Goal: Task Accomplishment & Management: Complete application form

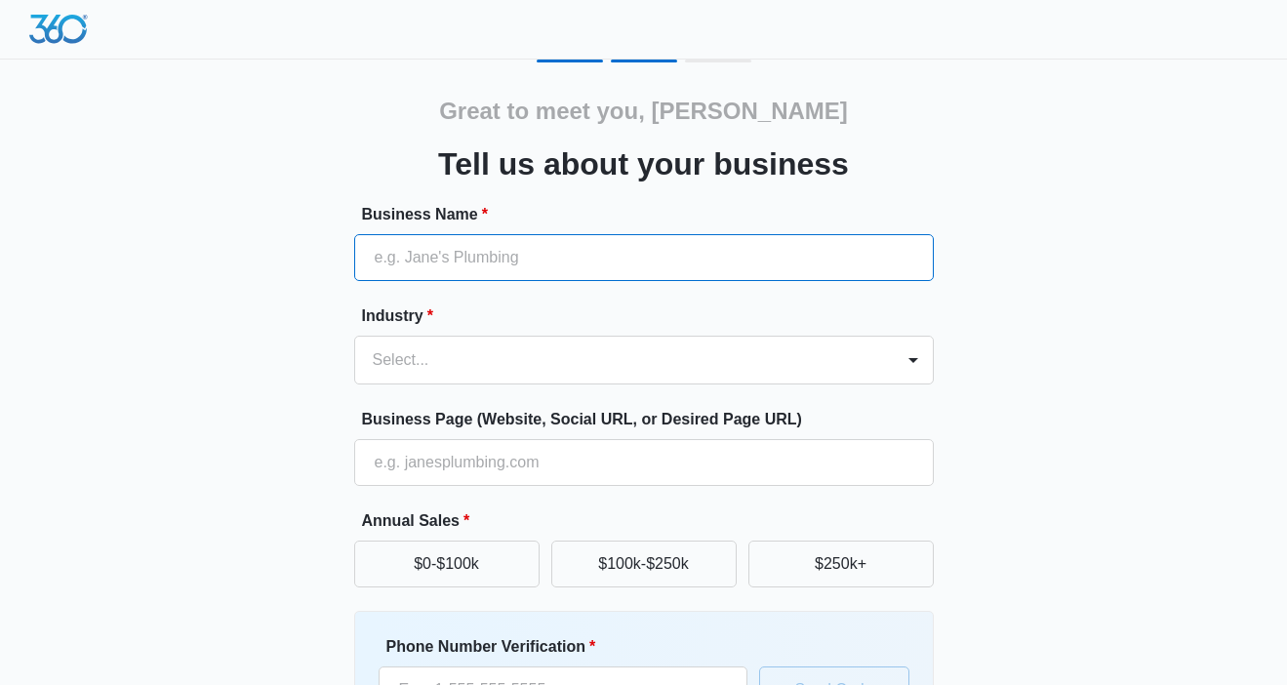
click at [545, 256] on input "Business Name *" at bounding box center [644, 257] width 580 height 47
type input "Spartecs Retirement Team"
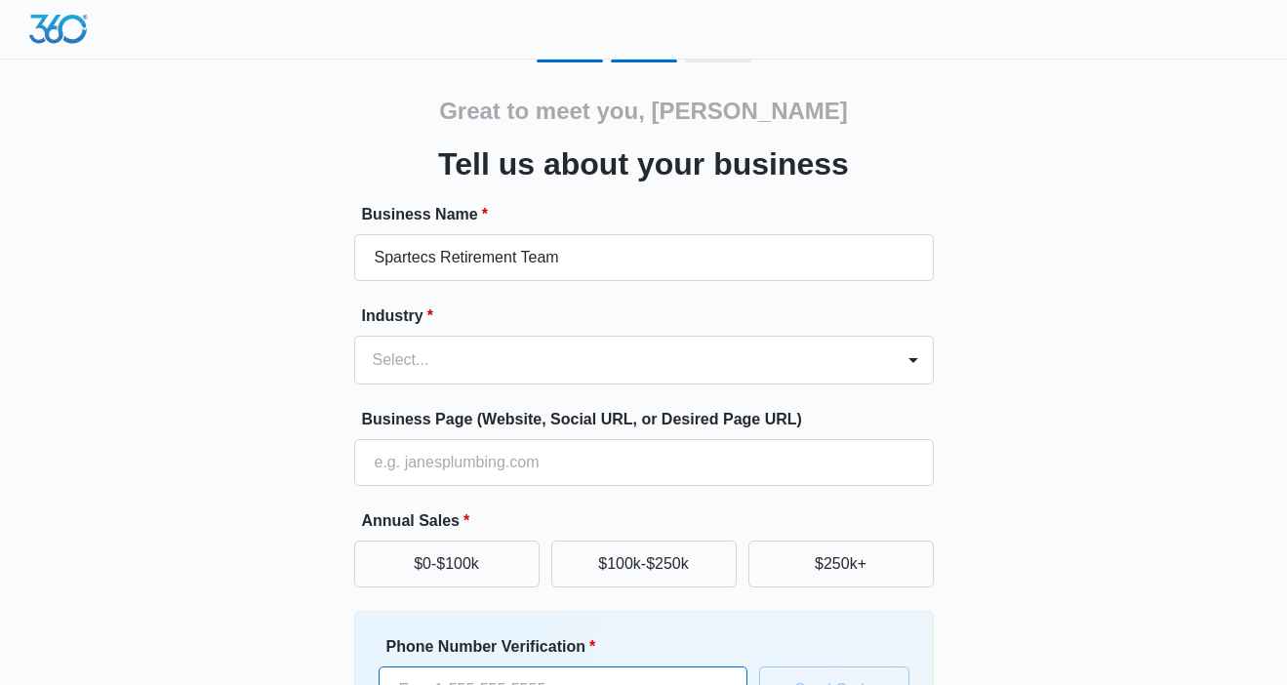
type input "[PHONE_NUMBER]"
click at [457, 371] on div "Select..." at bounding box center [624, 360] width 539 height 47
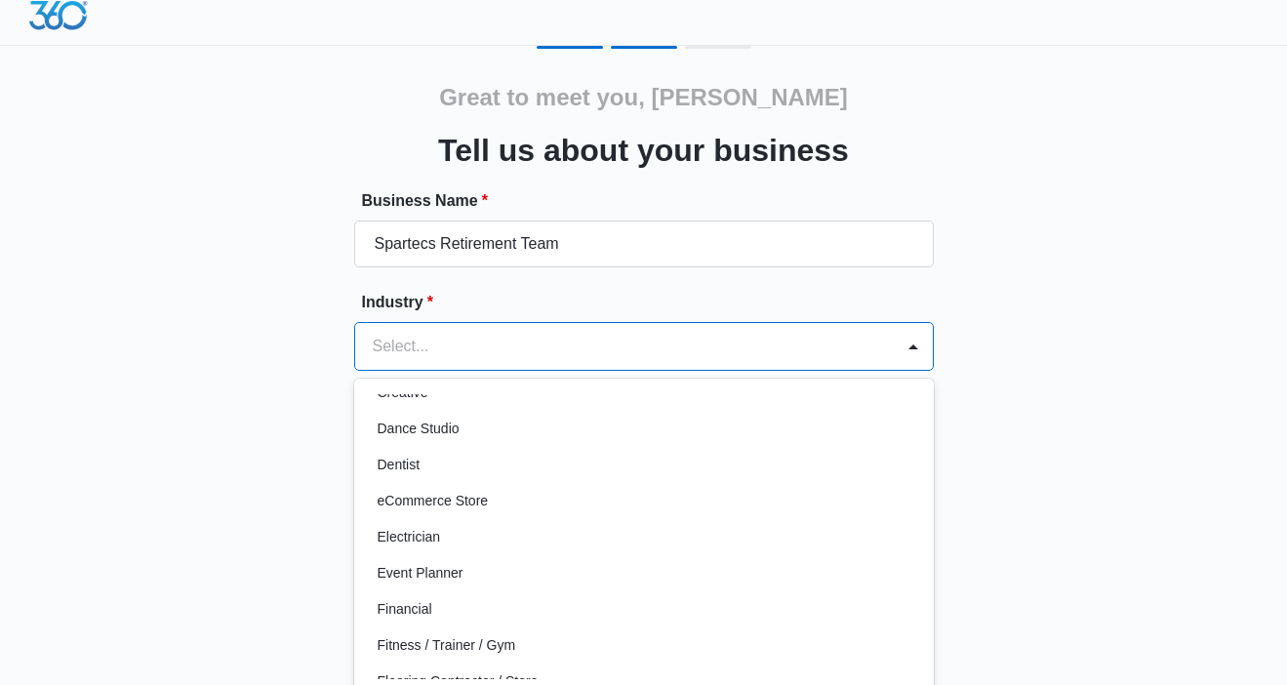
scroll to position [385, 0]
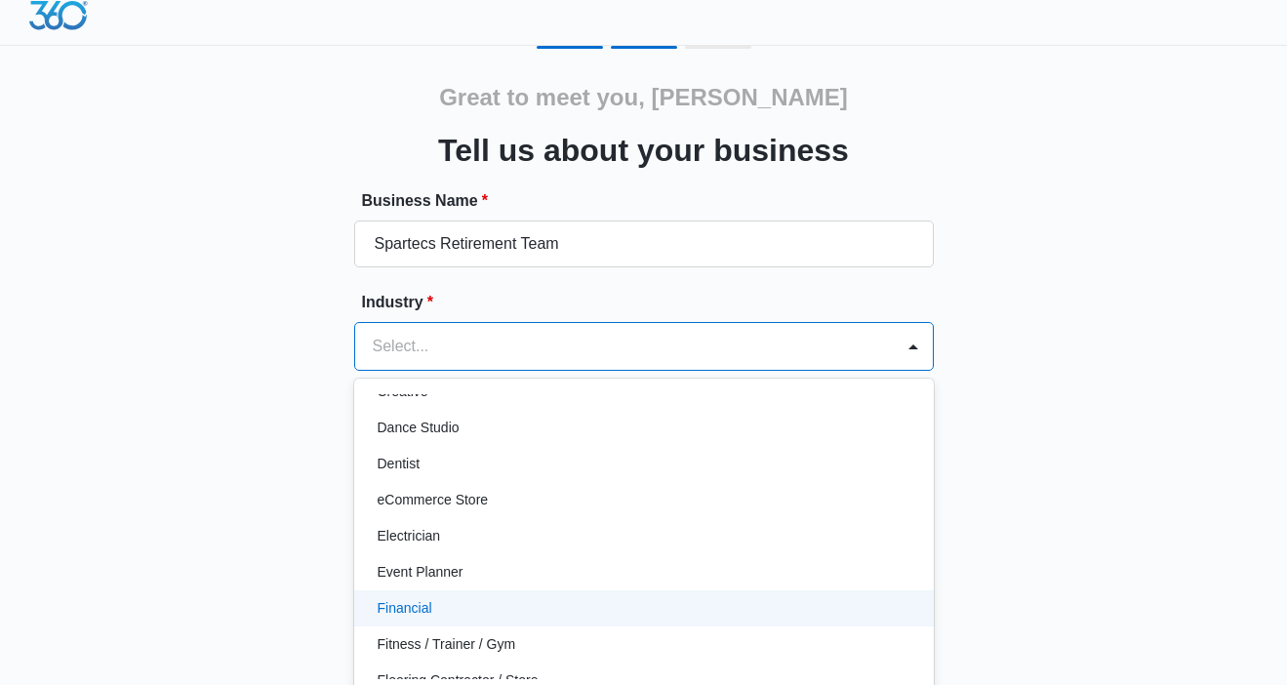
click at [409, 610] on p "Financial" at bounding box center [405, 608] width 55 height 20
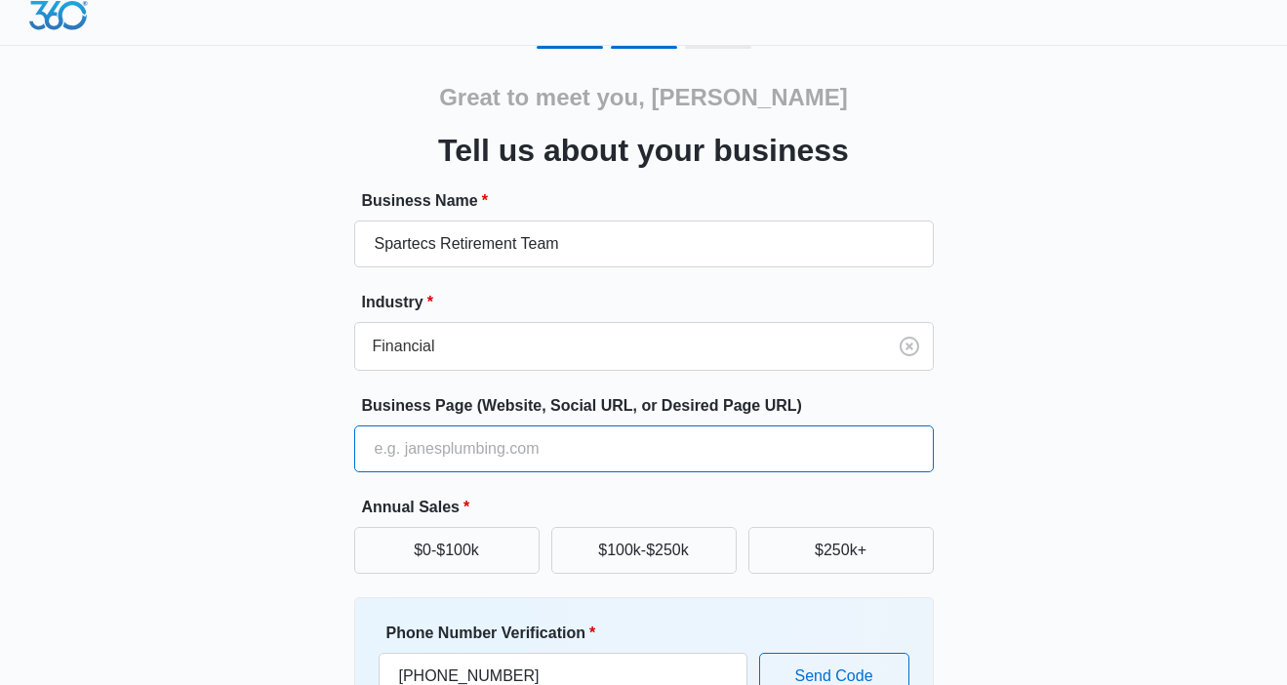
click at [481, 453] on input "Business Page (Website, Social URL, or Desired Page URL)" at bounding box center [644, 448] width 580 height 47
type input "[DOMAIN_NAME]"
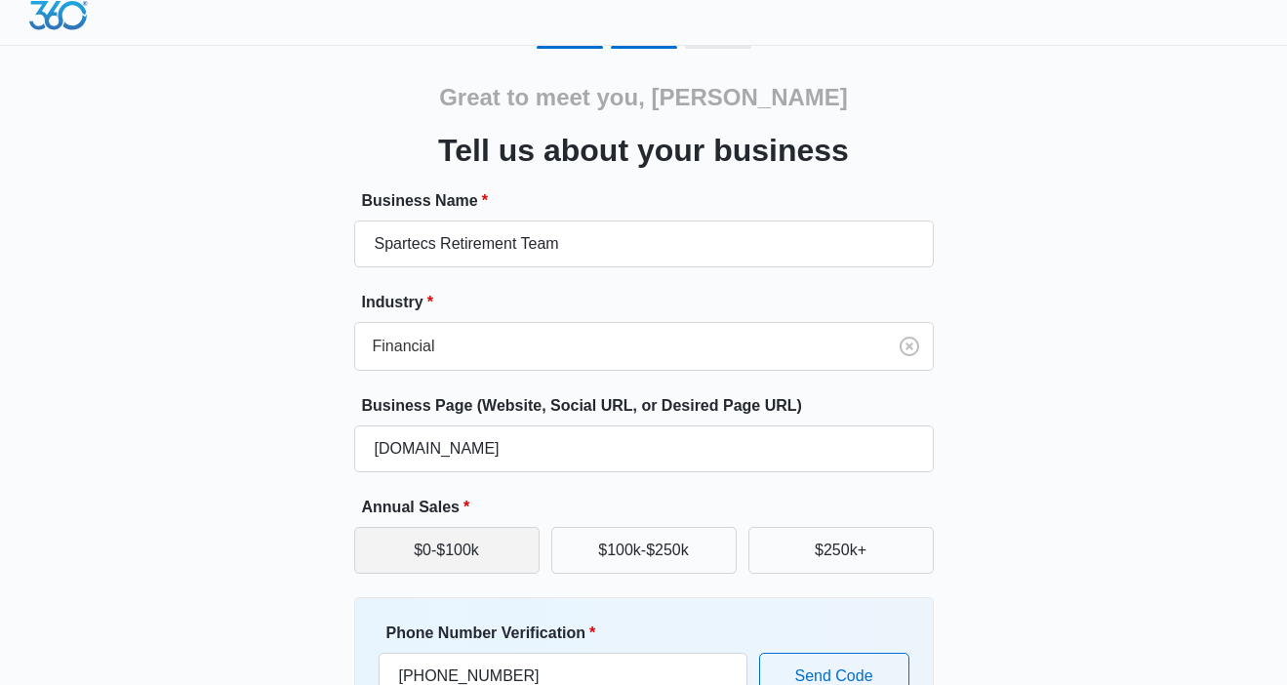
click at [518, 548] on button "$0-$100k" at bounding box center [446, 550] width 185 height 47
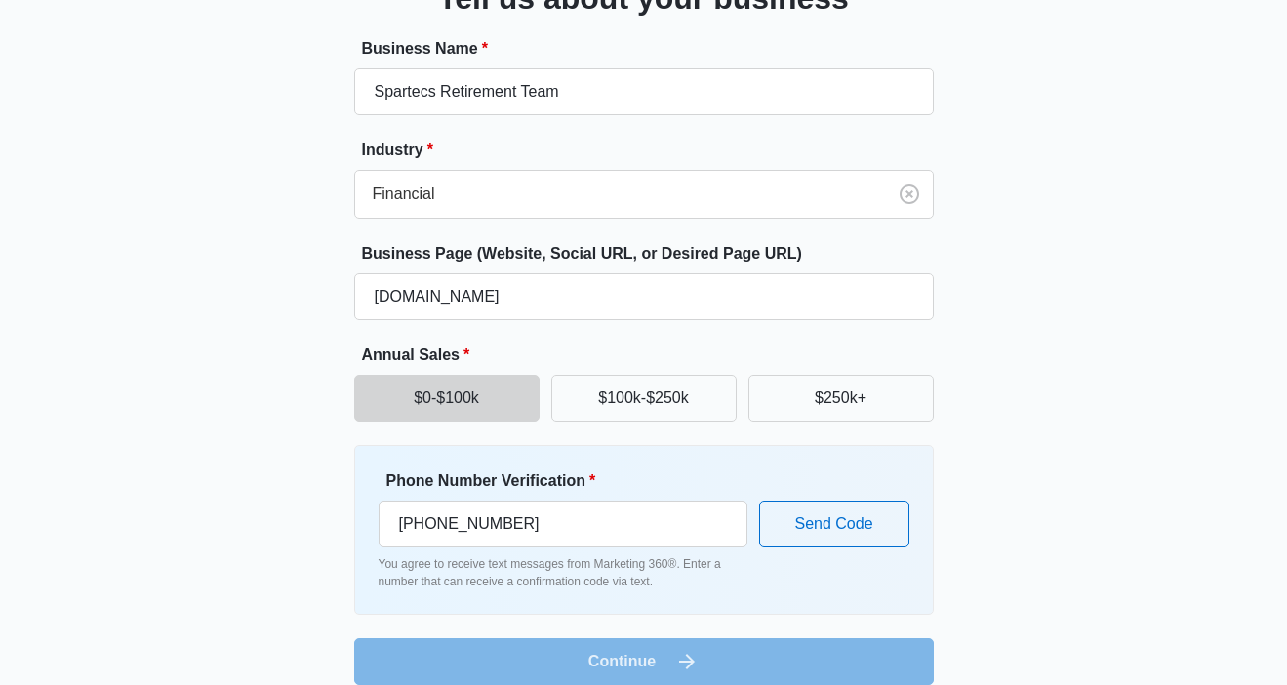
scroll to position [189, 0]
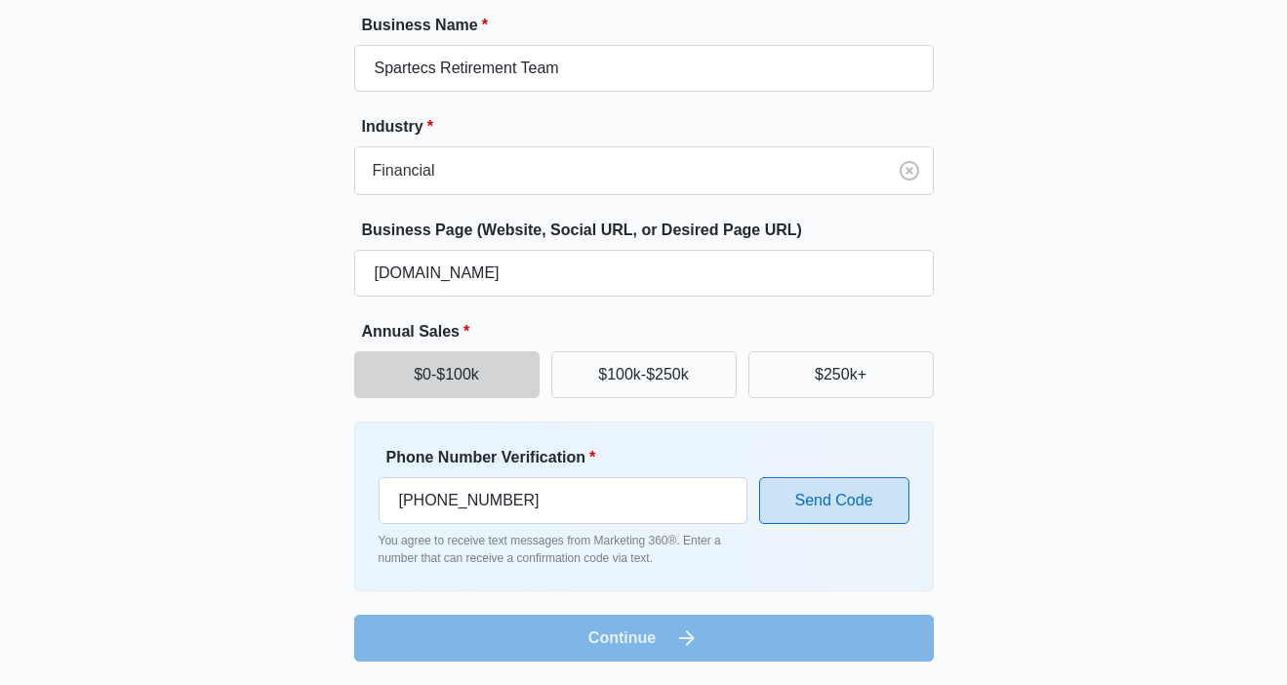
click at [840, 498] on button "Send Code" at bounding box center [834, 500] width 150 height 47
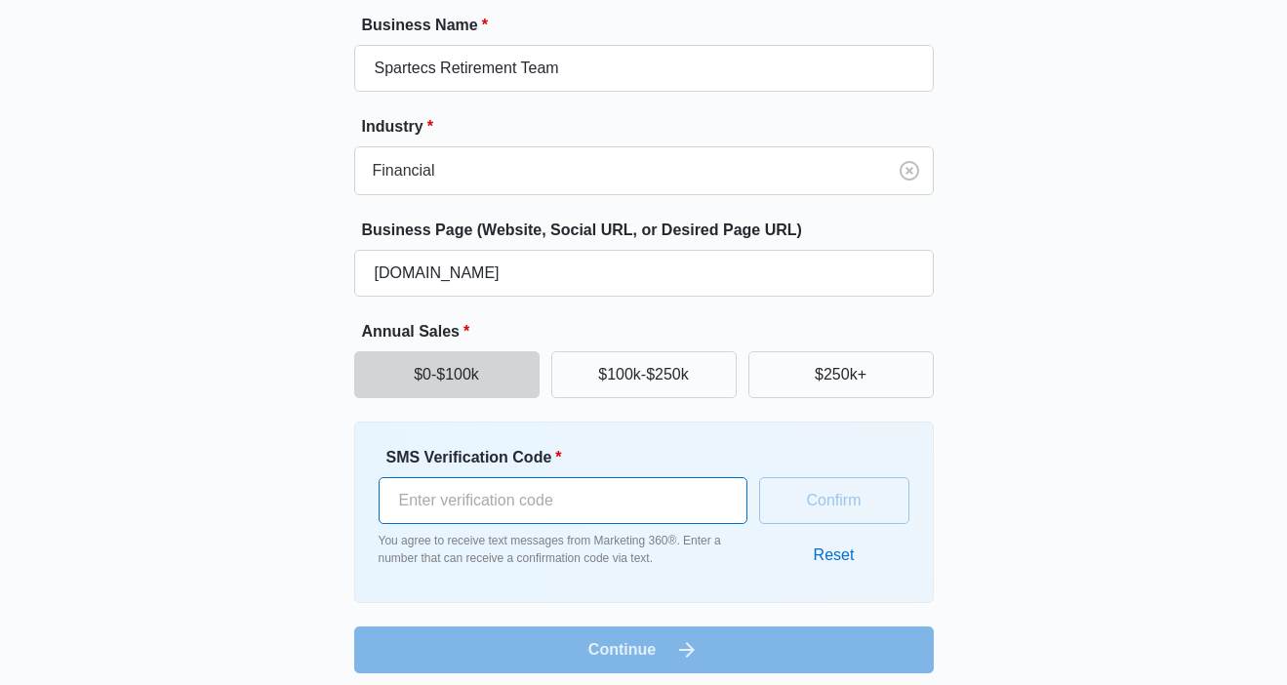
click at [425, 497] on input "SMS Verification Code *" at bounding box center [563, 500] width 369 height 47
type input "114273"
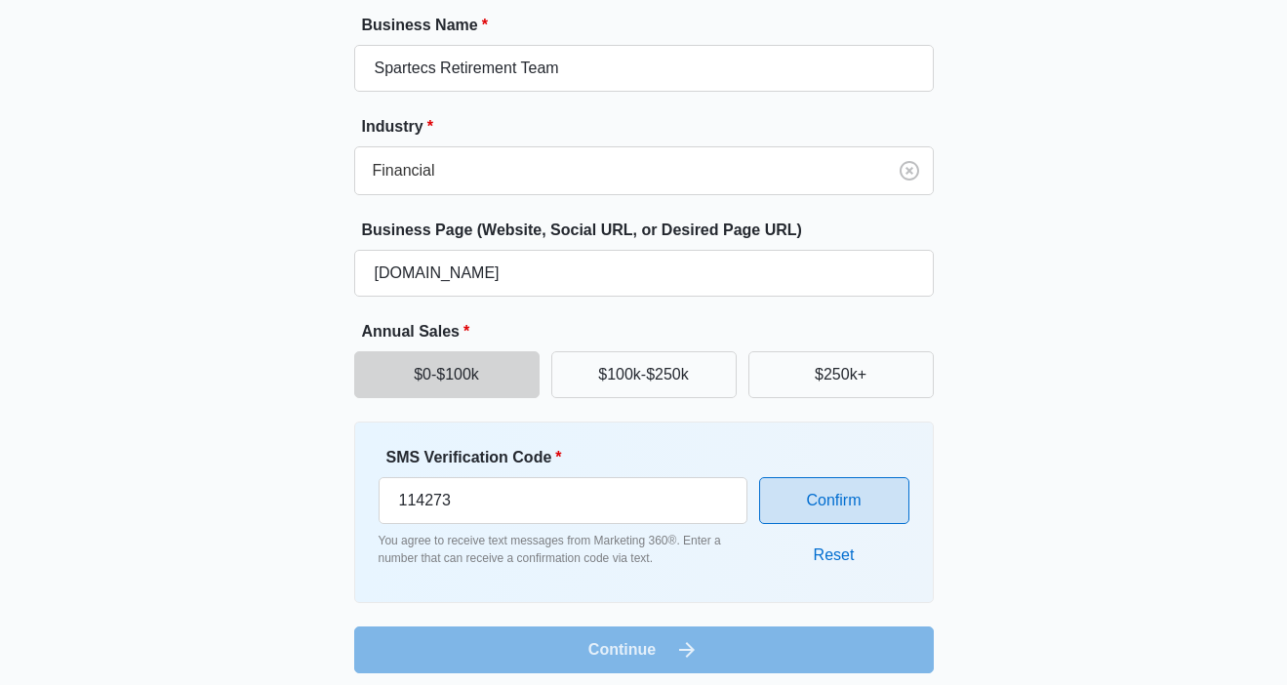
click at [839, 488] on button "Confirm" at bounding box center [834, 500] width 150 height 47
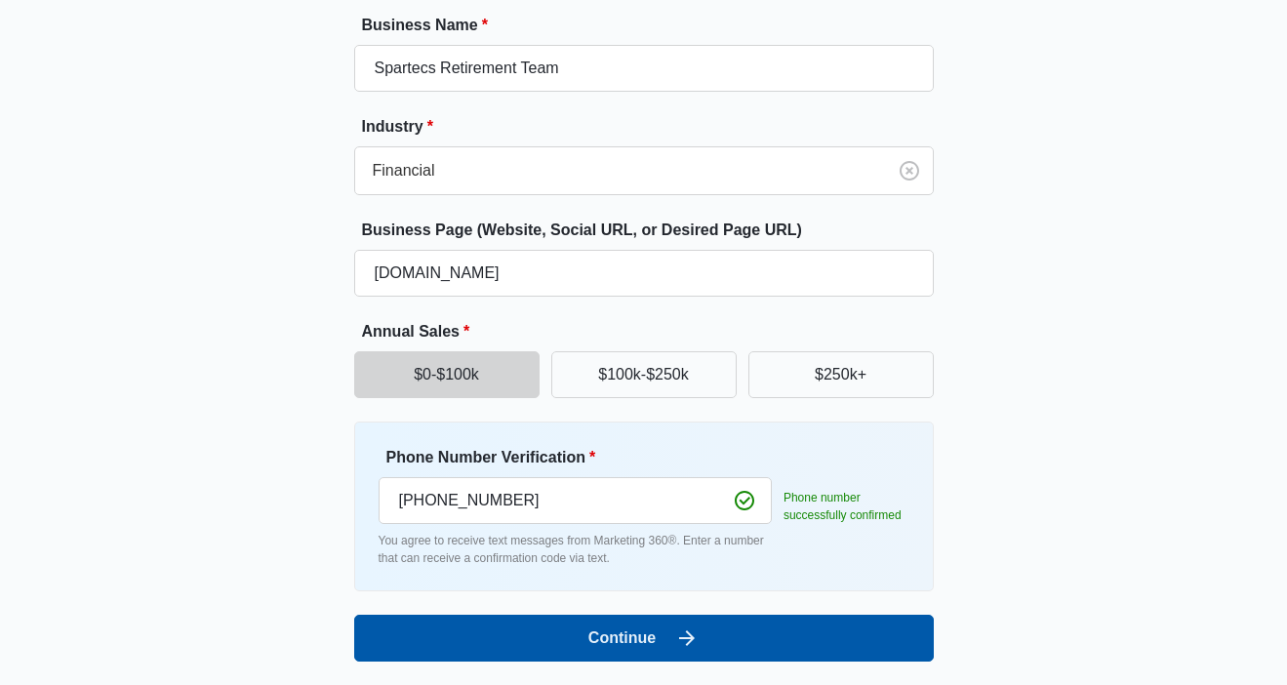
click at [631, 637] on button "Continue" at bounding box center [644, 638] width 580 height 47
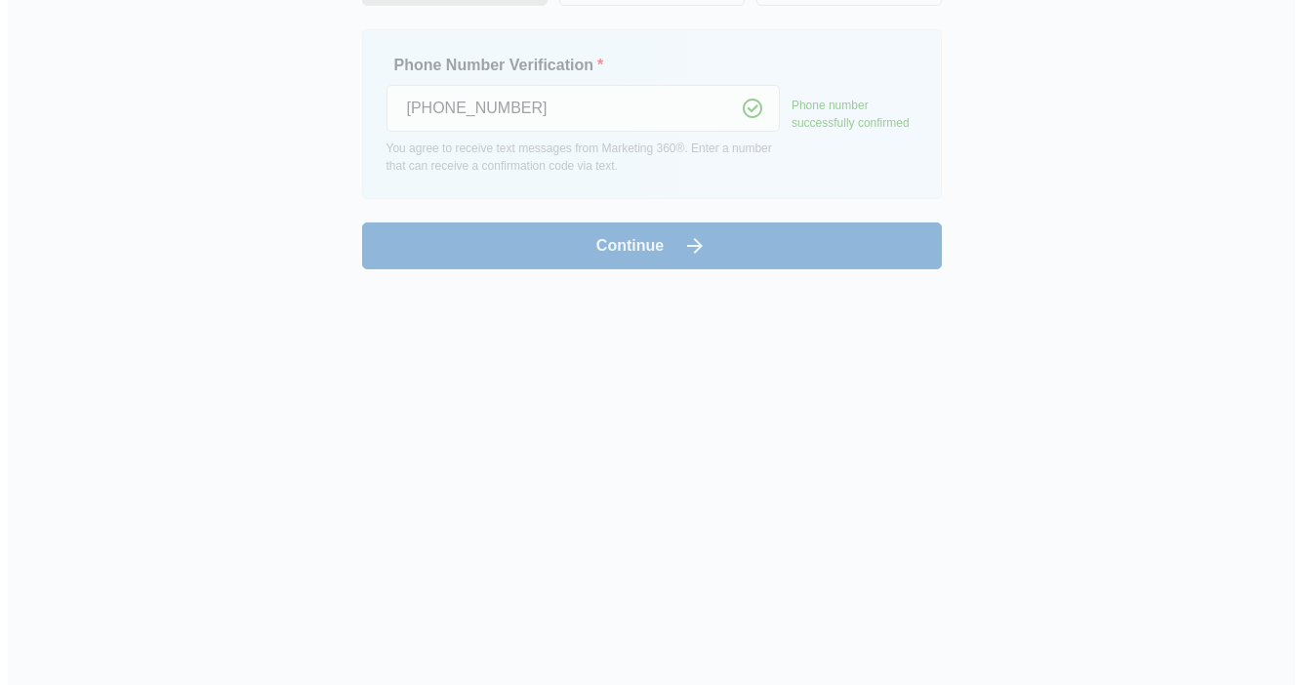
scroll to position [0, 0]
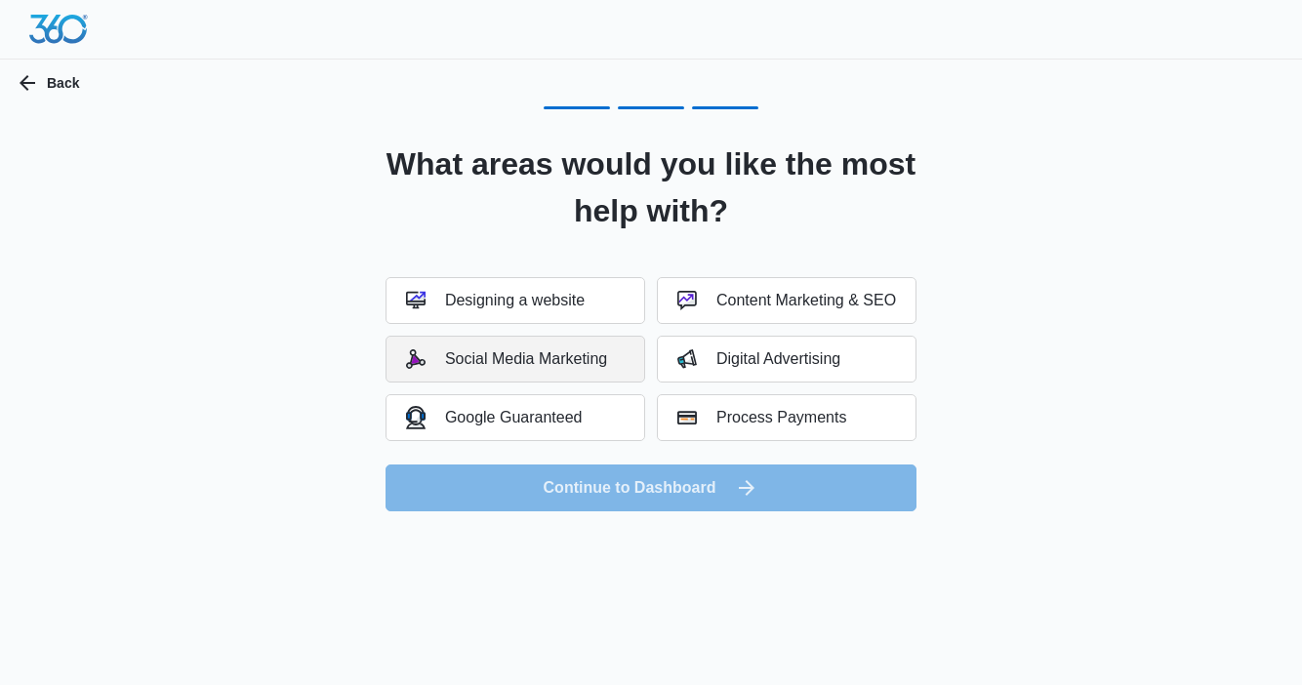
click at [575, 353] on div "Social Media Marketing" at bounding box center [506, 359] width 201 height 20
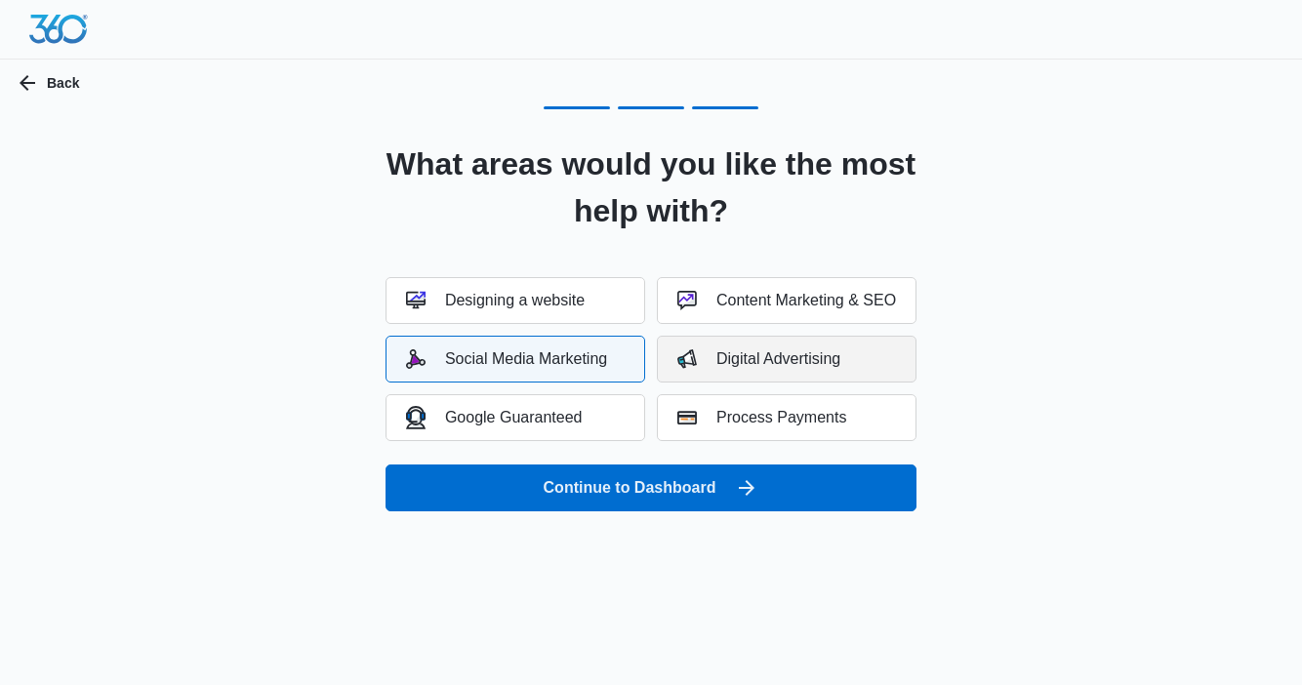
click at [757, 355] on div "Digital Advertising" at bounding box center [758, 359] width 163 height 20
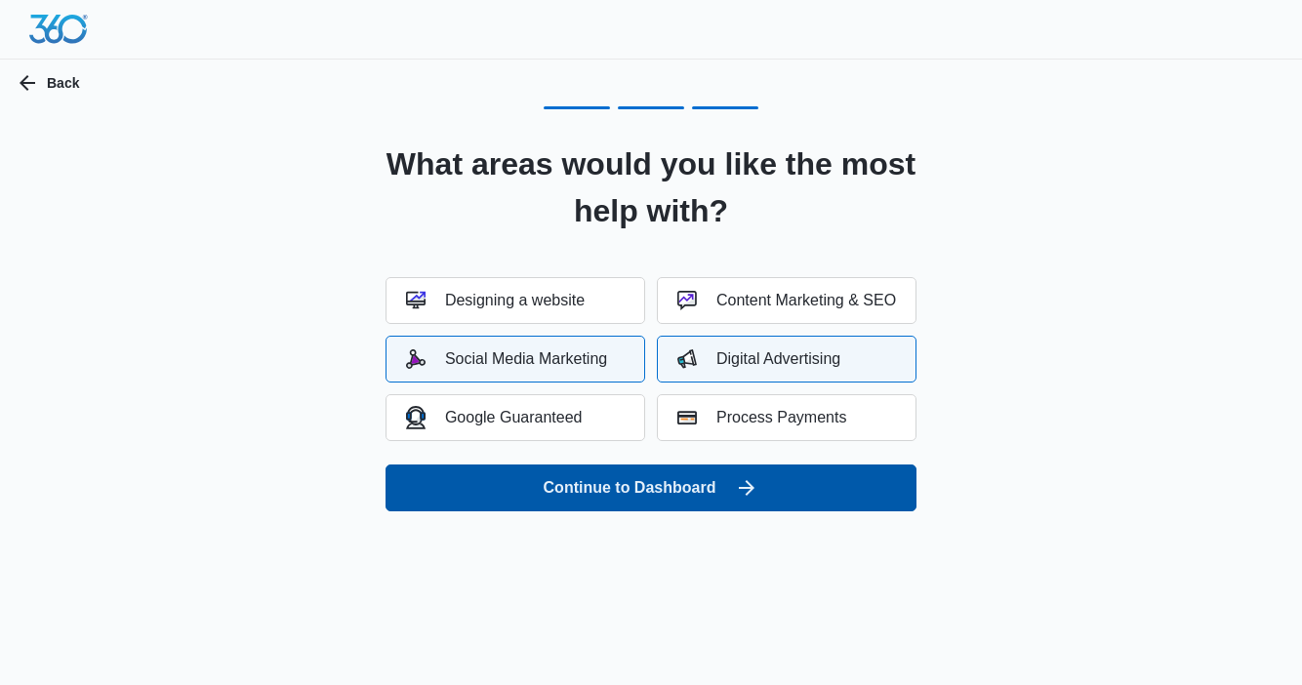
click at [662, 486] on button "Continue to Dashboard" at bounding box center [650, 487] width 531 height 47
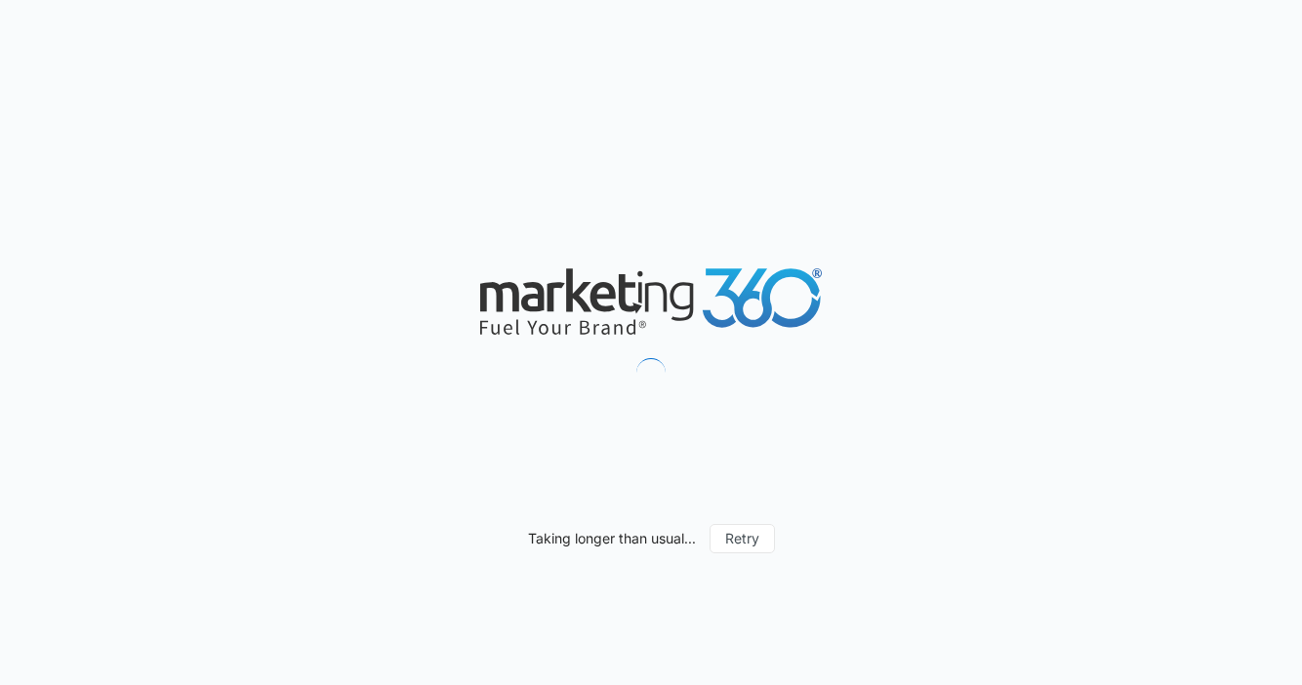
click at [1092, 73] on div "Taking longer than usual... Retry" at bounding box center [651, 342] width 1302 height 685
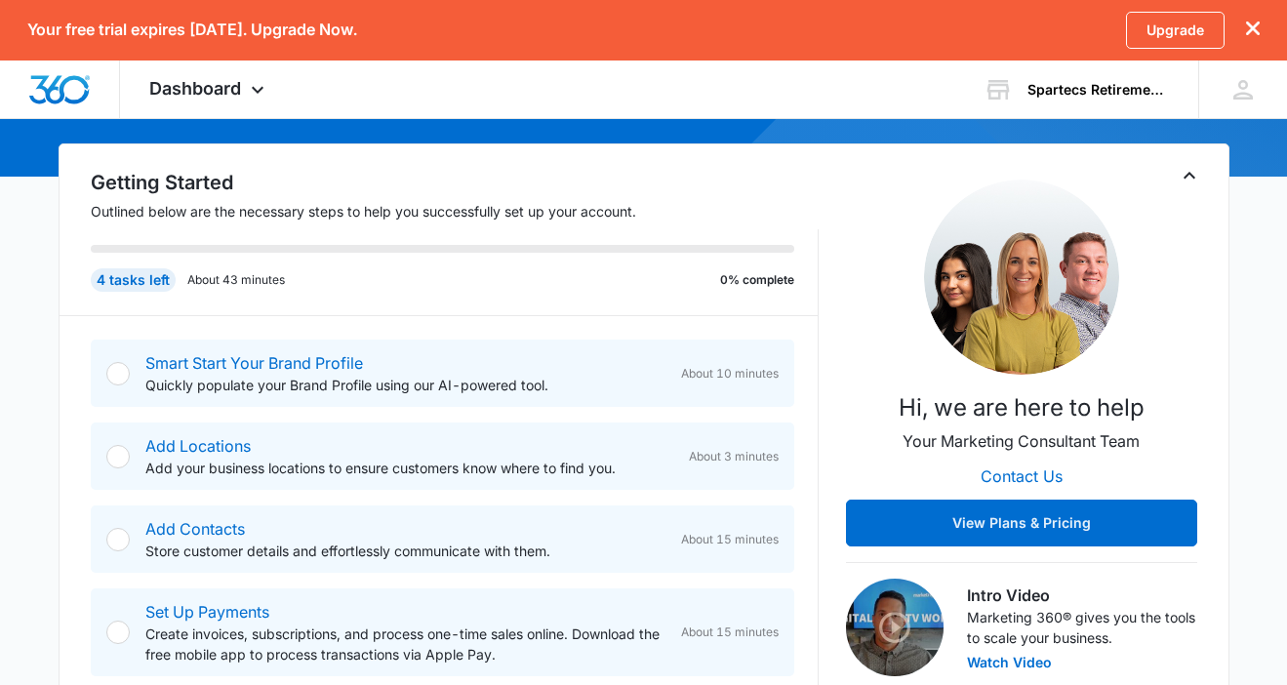
scroll to position [317, 0]
